Goal: Understand site structure: Grasp the organization and layout of the website

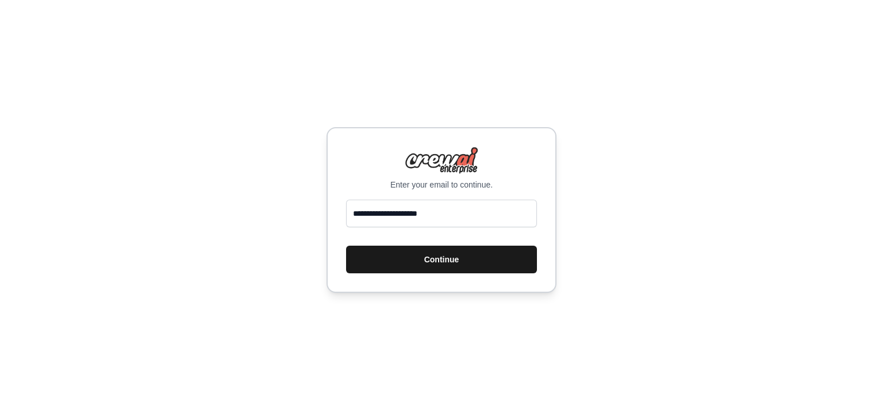
click at [444, 257] on button "Continue" at bounding box center [441, 259] width 191 height 28
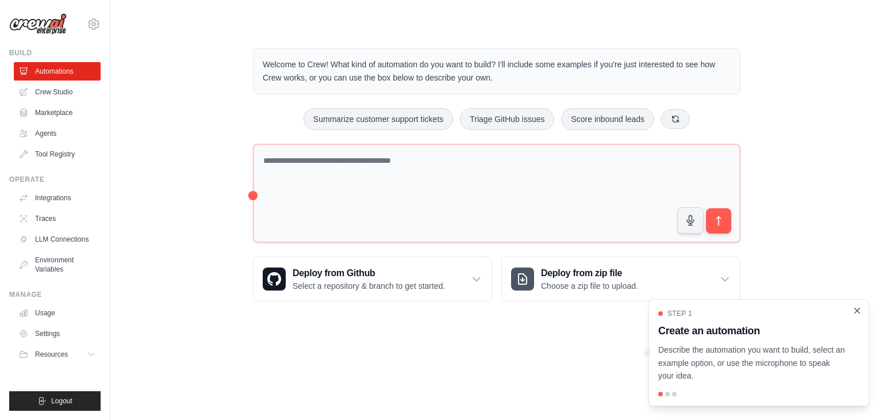
click at [855, 311] on icon "Close walkthrough" at bounding box center [857, 310] width 10 height 10
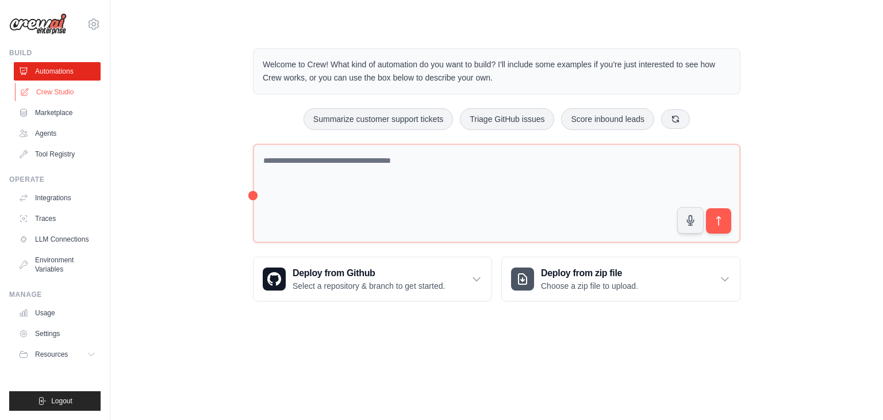
click at [64, 93] on link "Crew Studio" at bounding box center [58, 92] width 87 height 18
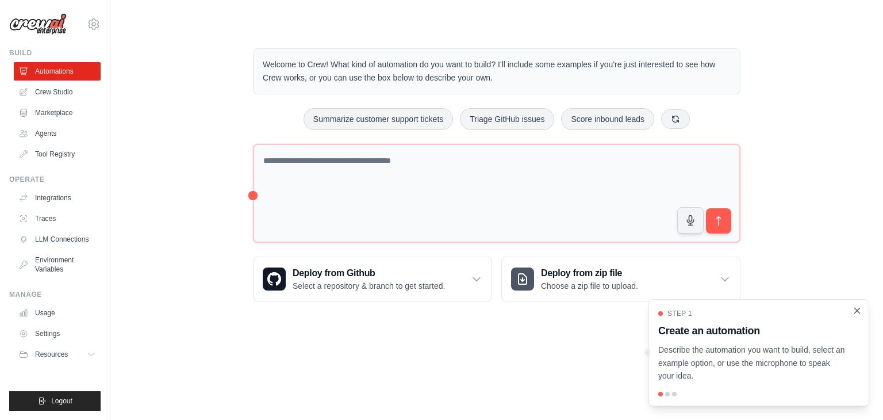
click at [860, 310] on icon "Close walkthrough" at bounding box center [857, 310] width 10 height 10
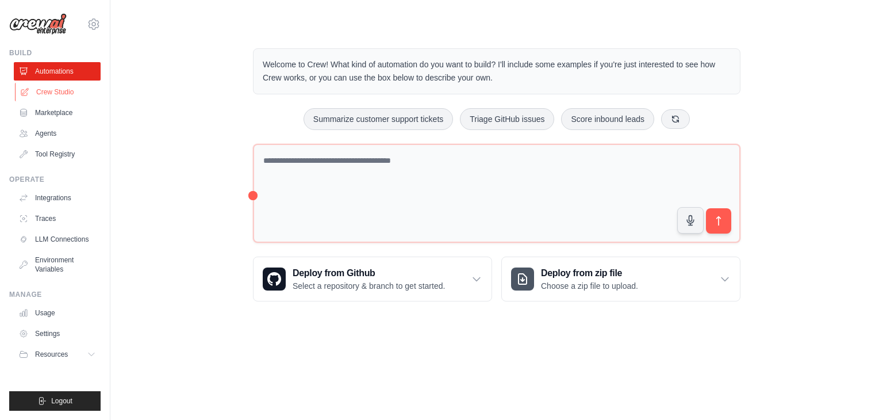
click at [62, 88] on link "Crew Studio" at bounding box center [58, 92] width 87 height 18
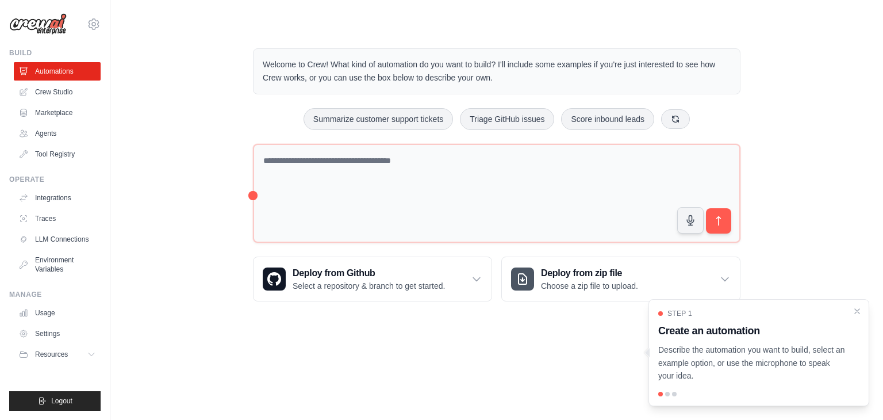
click at [777, 350] on p "Describe the automation you want to build, select an example option, or use the…" at bounding box center [751, 362] width 187 height 39
click at [669, 393] on div at bounding box center [667, 393] width 5 height 5
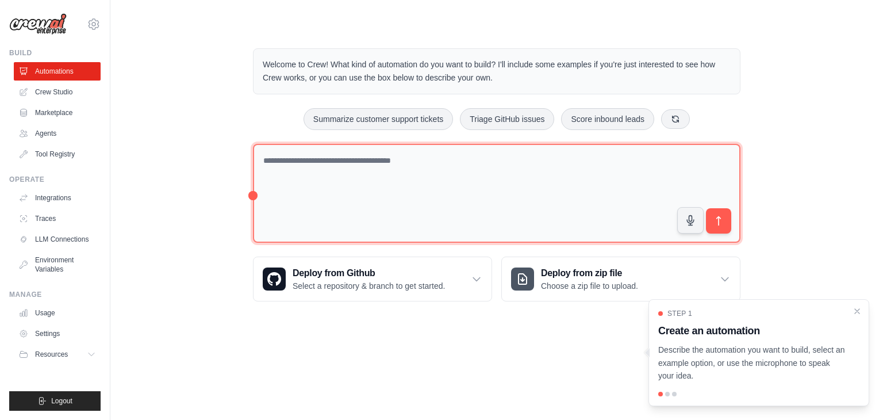
click at [435, 194] on textarea at bounding box center [496, 193] width 487 height 99
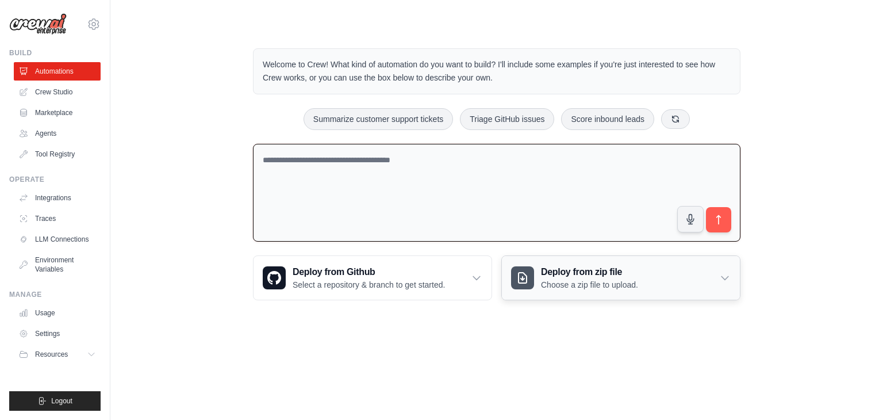
click at [560, 279] on p "Choose a zip file to upload." at bounding box center [589, 284] width 97 height 11
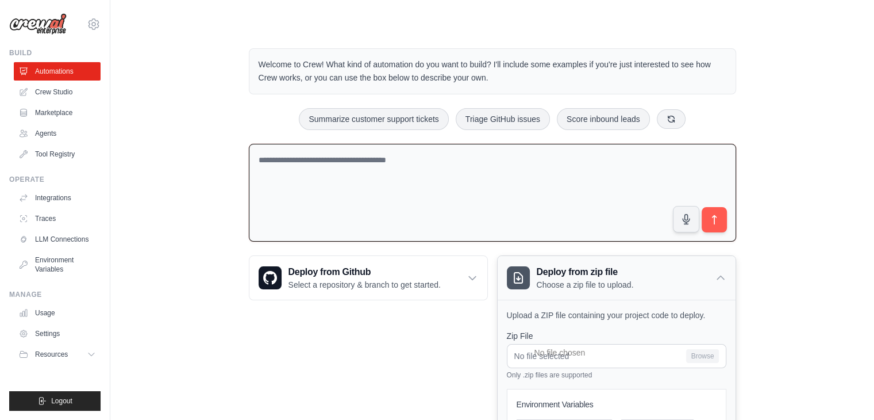
click at [556, 281] on p "Choose a zip file to upload." at bounding box center [585, 284] width 97 height 11
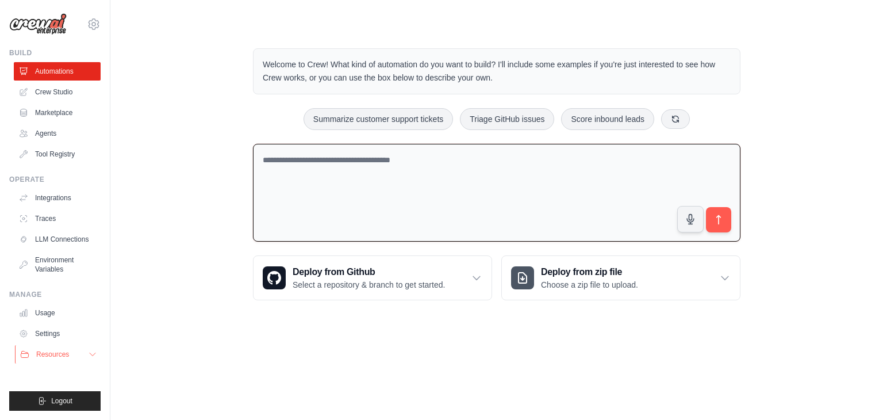
click at [57, 346] on button "Resources" at bounding box center [58, 354] width 87 height 18
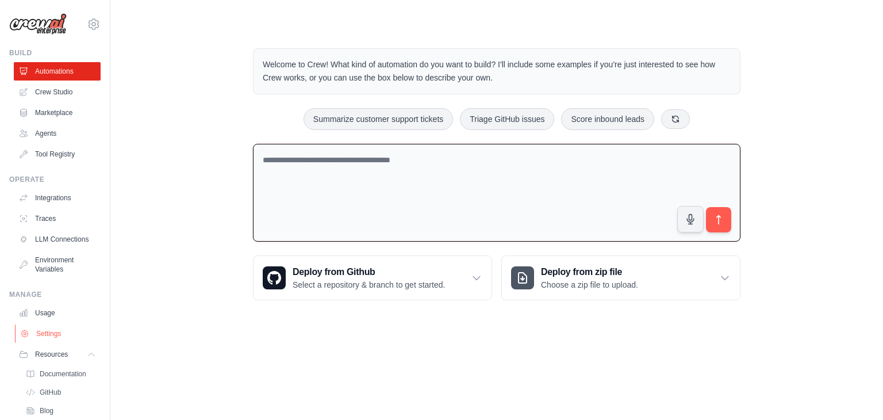
scroll to position [67, 0]
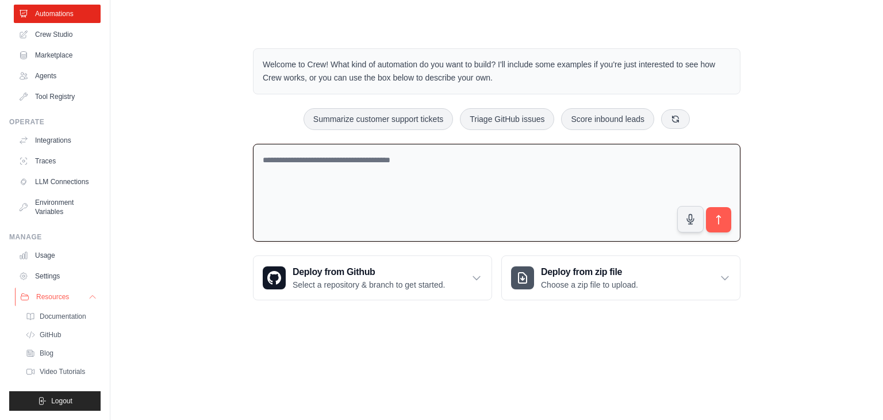
click at [70, 300] on button "Resources" at bounding box center [58, 296] width 87 height 18
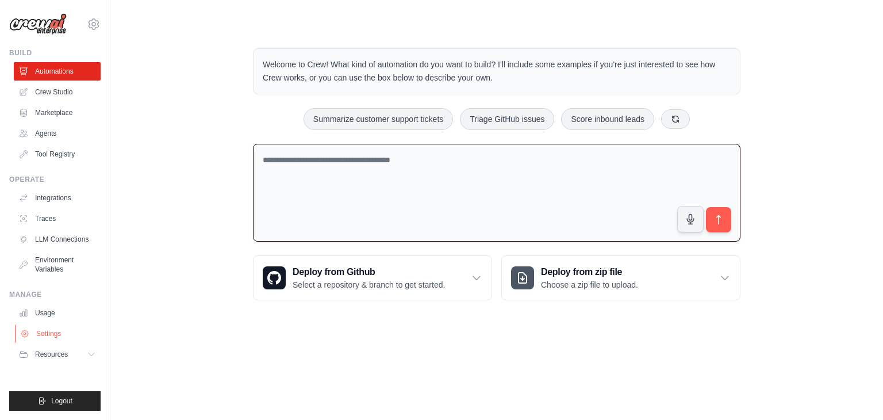
click at [50, 335] on link "Settings" at bounding box center [58, 333] width 87 height 18
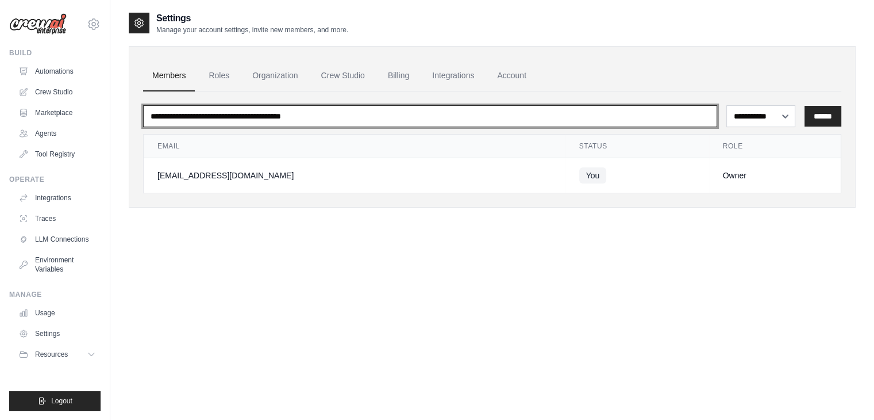
click at [258, 105] on input "email" at bounding box center [430, 116] width 574 height 22
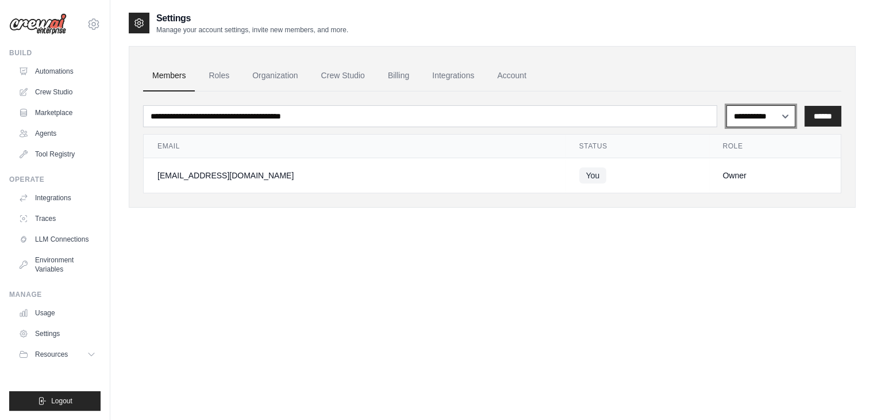
click at [730, 119] on select "**********" at bounding box center [761, 116] width 69 height 22
click at [762, 119] on select "**********" at bounding box center [761, 116] width 69 height 22
click at [219, 80] on link "Roles" at bounding box center [218, 75] width 39 height 31
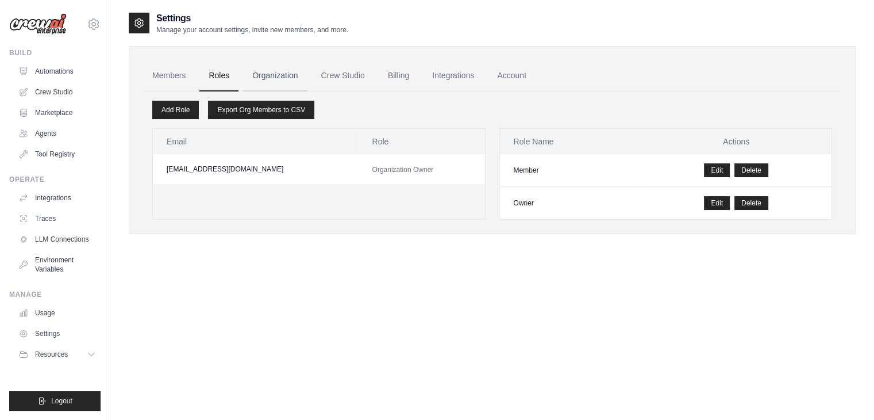
click at [277, 79] on link "Organization" at bounding box center [275, 75] width 64 height 31
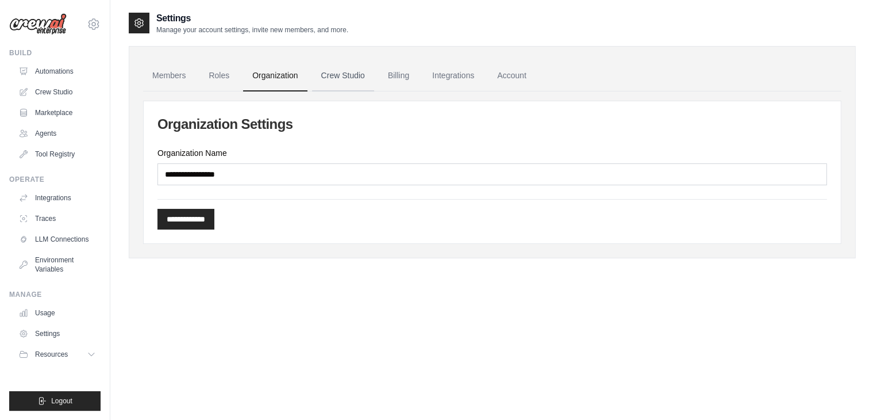
click at [350, 78] on link "Crew Studio" at bounding box center [343, 75] width 62 height 31
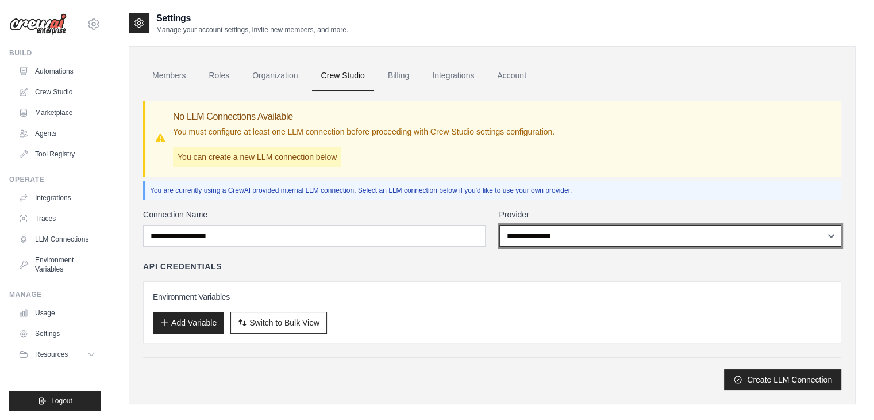
click at [543, 241] on select "**********" at bounding box center [671, 236] width 343 height 22
select select "*********"
click at [500, 225] on select "**********" at bounding box center [671, 236] width 343 height 22
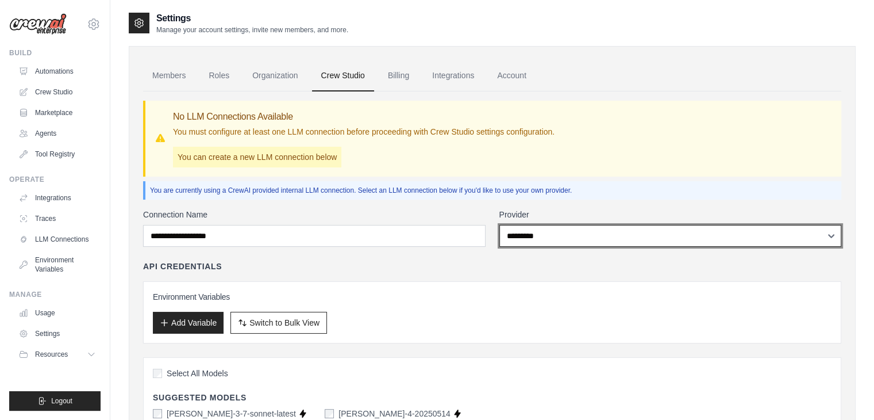
click at [526, 240] on select "**********" at bounding box center [671, 236] width 343 height 22
select select
click at [500, 225] on select "**********" at bounding box center [671, 236] width 343 height 22
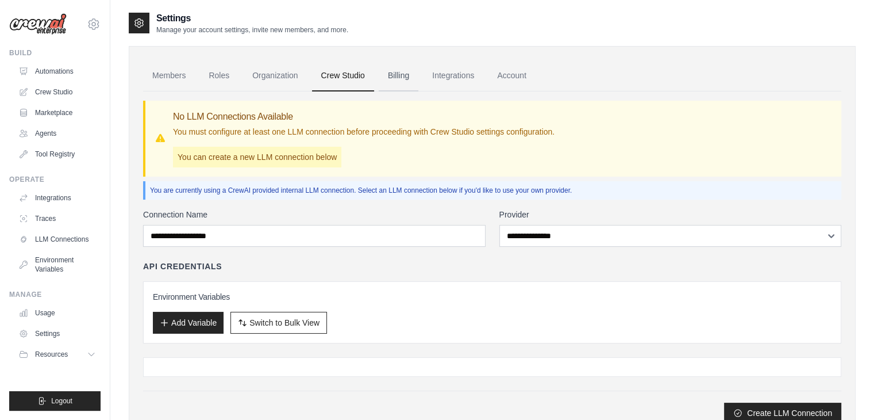
click at [404, 80] on link "Billing" at bounding box center [399, 75] width 40 height 31
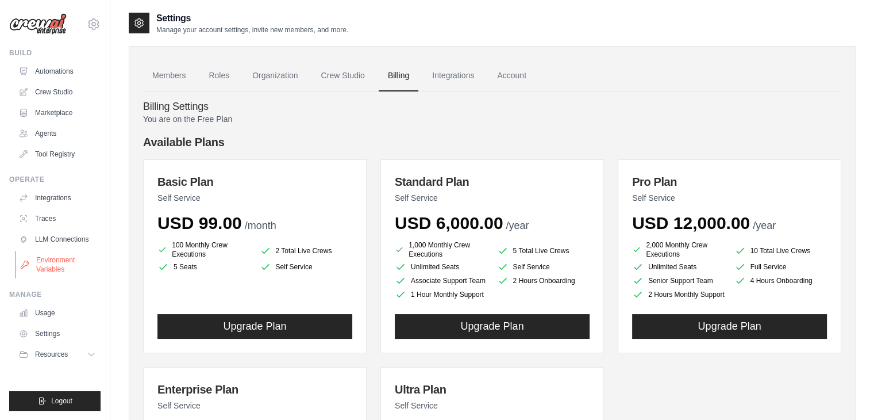
click at [49, 267] on link "Environment Variables" at bounding box center [58, 265] width 87 height 28
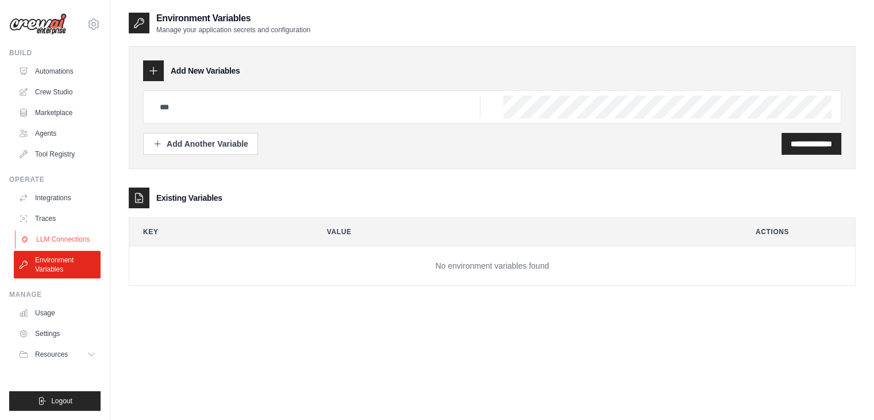
click at [64, 235] on link "LLM Connections" at bounding box center [58, 239] width 87 height 18
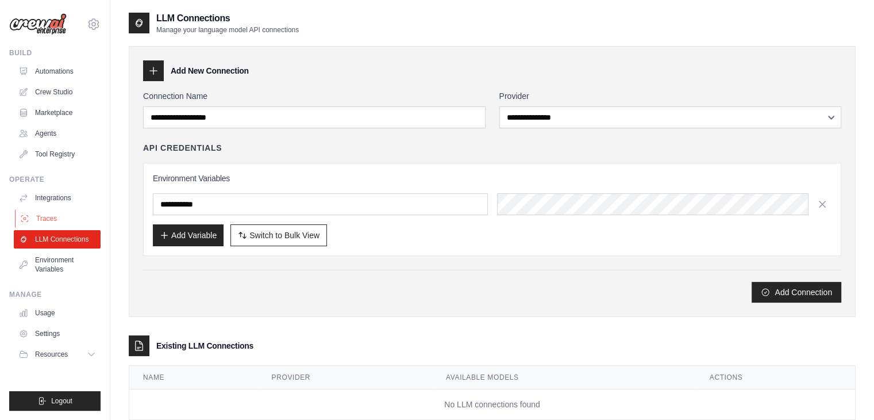
click at [38, 221] on link "Traces" at bounding box center [58, 218] width 87 height 18
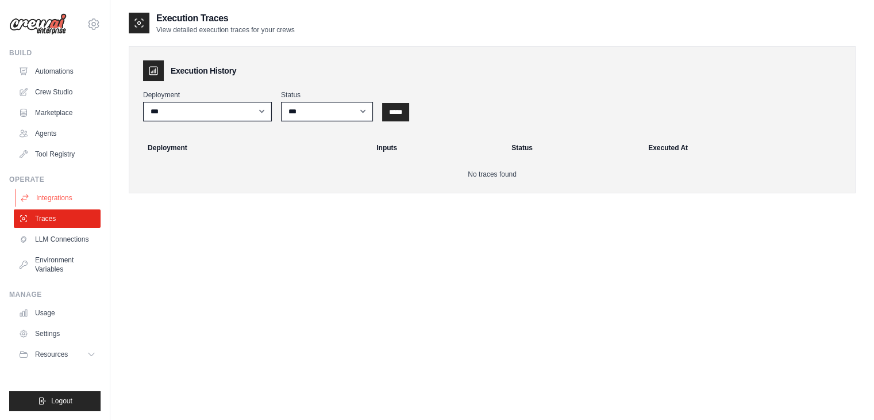
click at [58, 206] on link "Integrations" at bounding box center [58, 198] width 87 height 18
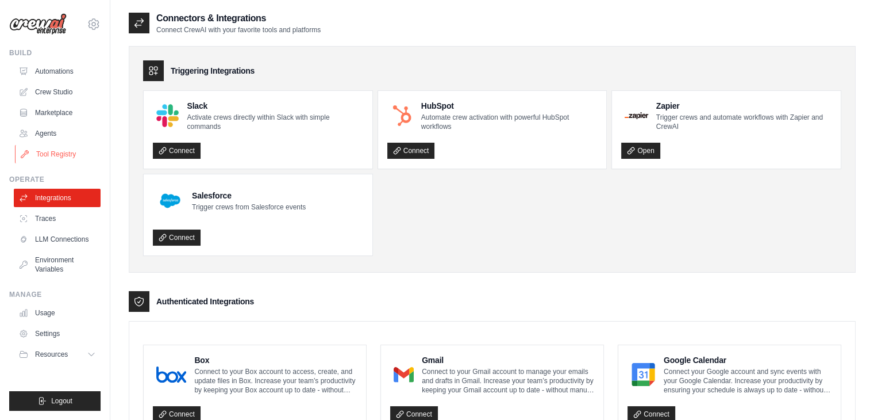
click at [71, 162] on link "Tool Registry" at bounding box center [58, 154] width 87 height 18
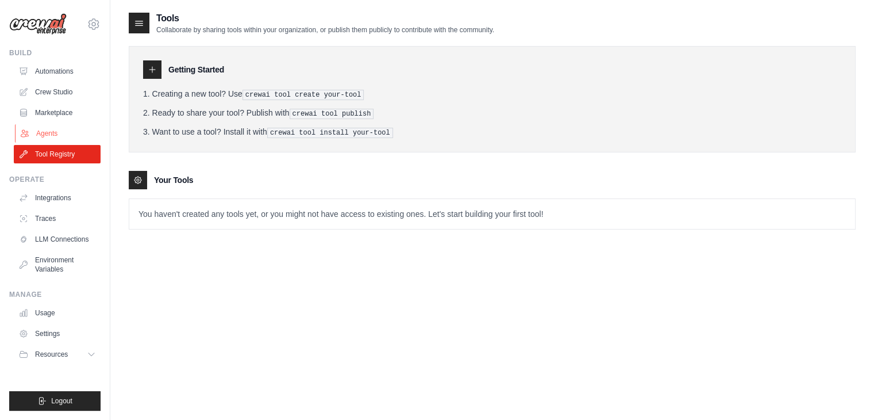
click at [63, 132] on link "Agents" at bounding box center [58, 133] width 87 height 18
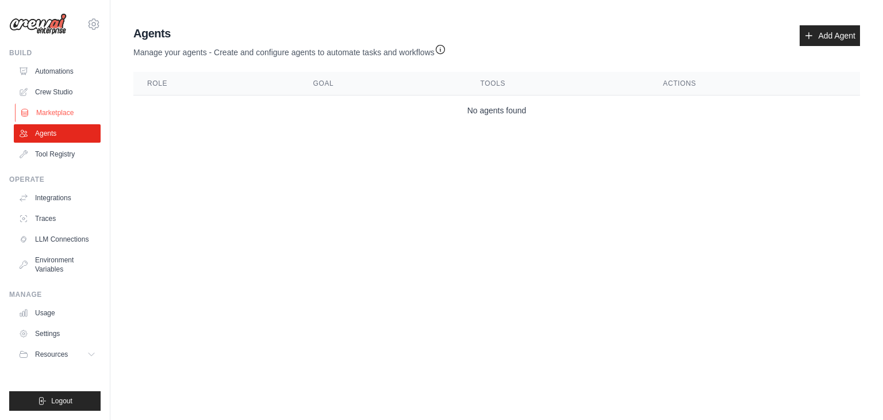
click at [60, 116] on link "Marketplace" at bounding box center [58, 112] width 87 height 18
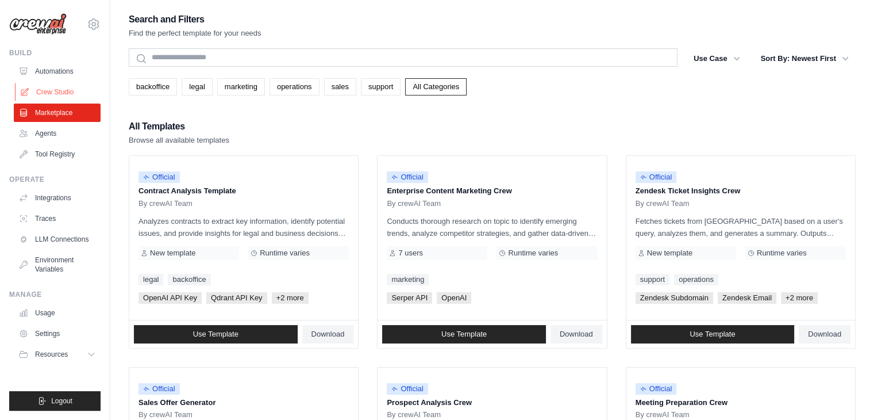
click at [62, 92] on link "Crew Studio" at bounding box center [58, 92] width 87 height 18
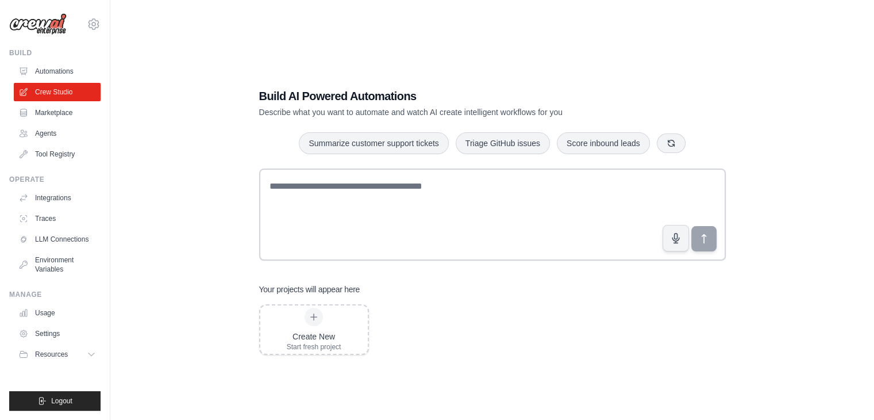
click at [437, 329] on div "Create New Start fresh project" at bounding box center [492, 329] width 467 height 51
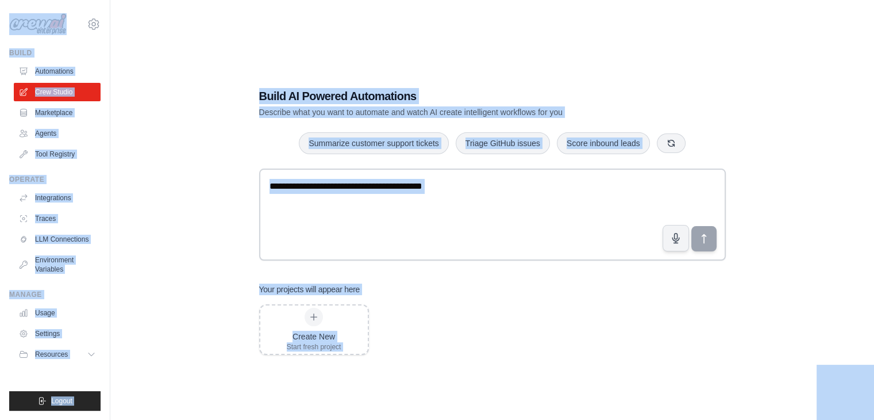
copy body "r_boucheraine@estin.dz Settings Build Automations Crew Studio Marketplace Agent…"
click at [363, 24] on div "Build AI Powered Automations Describe what you want to automate and watch AI cr…" at bounding box center [492, 221] width 727 height 420
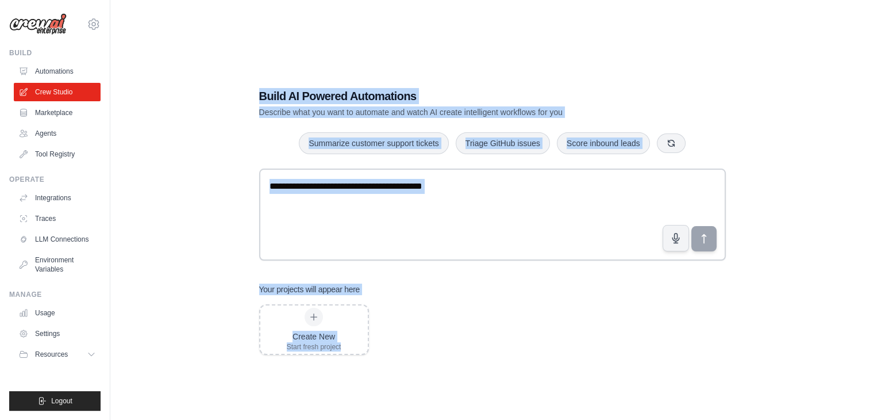
drag, startPoint x: 189, startPoint y: 56, endPoint x: 612, endPoint y: 374, distance: 528.8
click at [612, 374] on div "Build AI Powered Automations Describe what you want to automate and watch AI cr…" at bounding box center [492, 221] width 727 height 420
copy div "Build AI Powered Automations Describe what you want to automate and watch AI cr…"
